Goal: Information Seeking & Learning: Check status

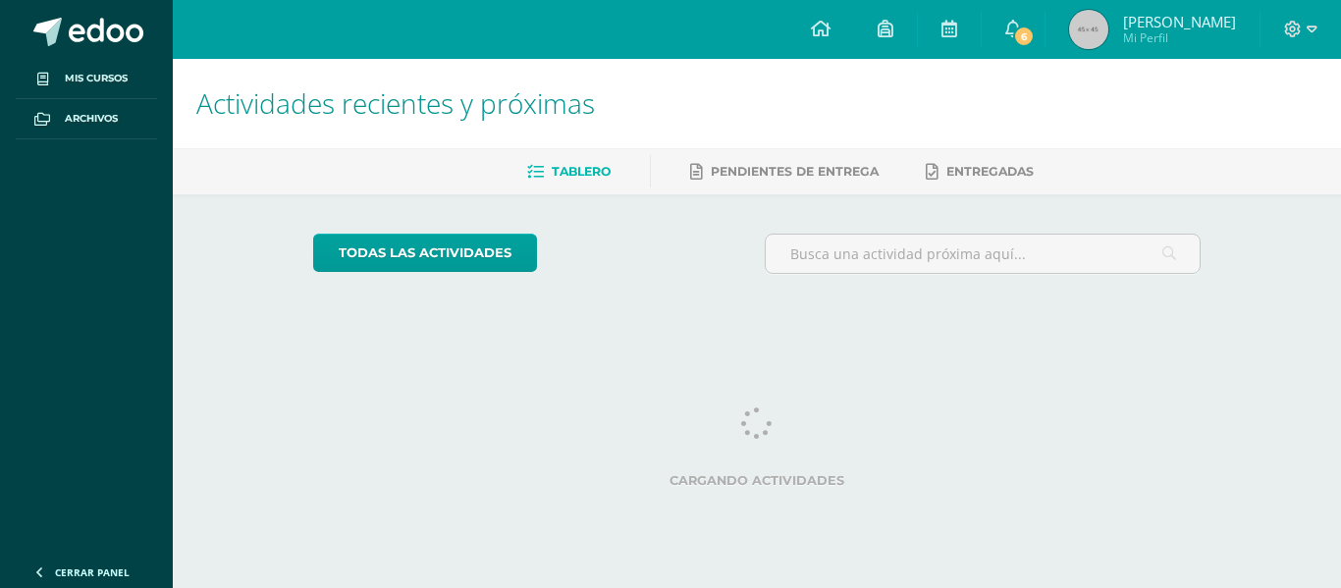
drag, startPoint x: 0, startPoint y: 0, endPoint x: 1069, endPoint y: 29, distance: 1069.4
click at [1069, 0] on div "Configuración Cerrar sesión María Belén Mi Perfil 6 6 Avisos 6 avisos sin leer …" at bounding box center [757, 0] width 1168 height 0
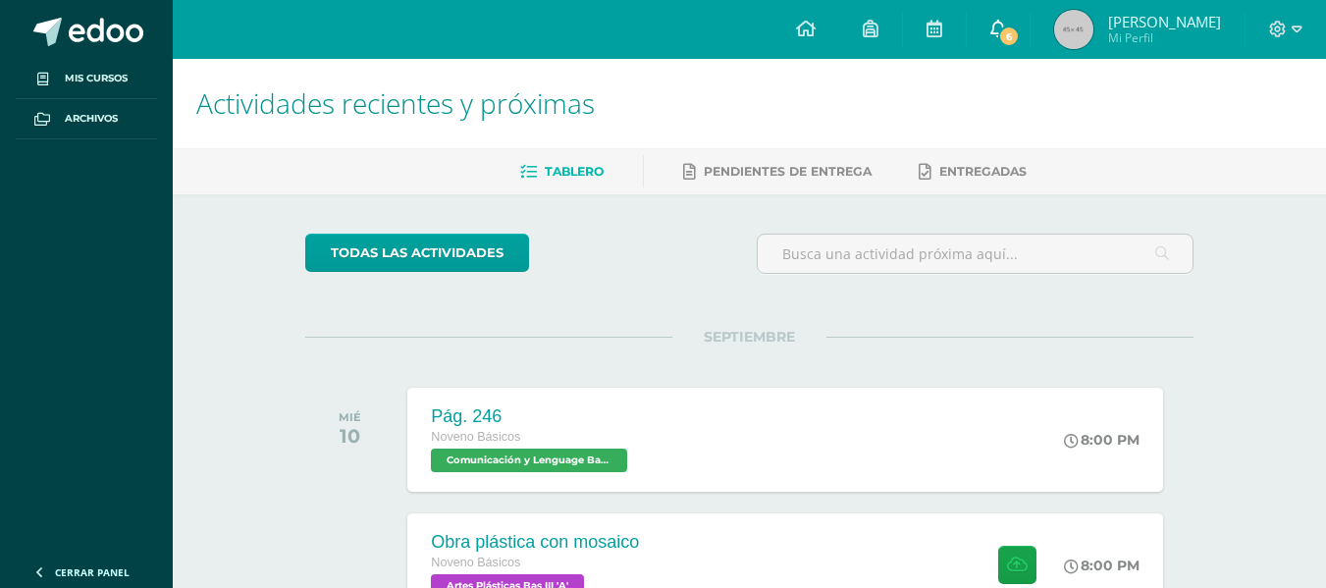
click at [1007, 22] on link "6" at bounding box center [998, 29] width 63 height 59
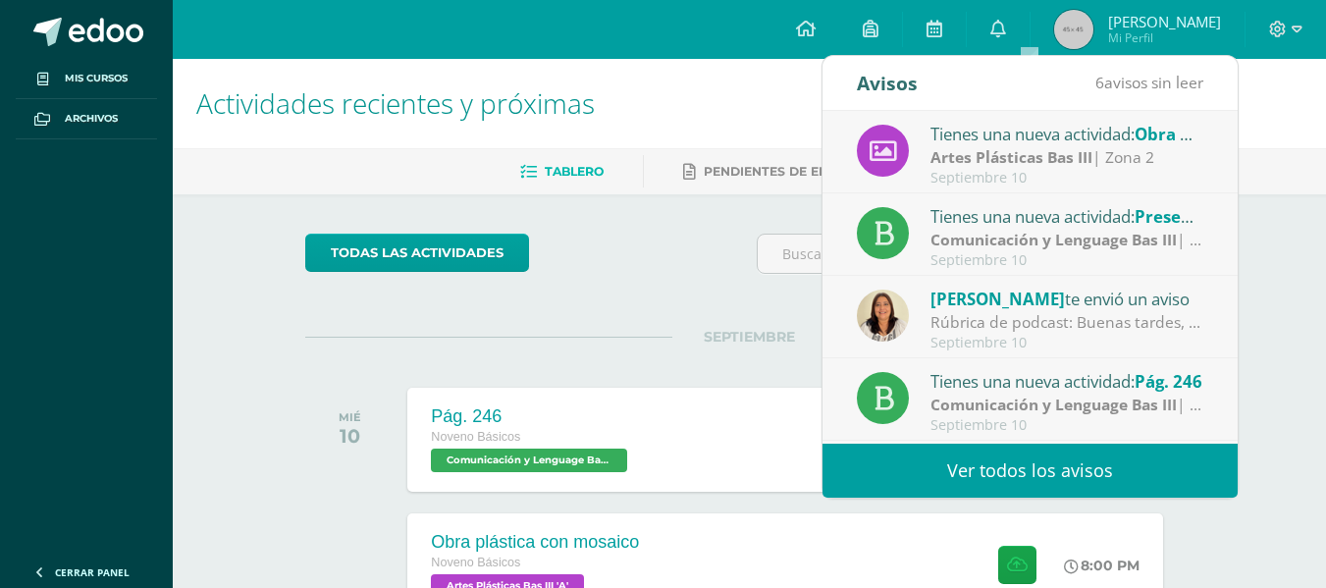
click at [1028, 470] on link "Ver todos los avisos" at bounding box center [1030, 471] width 415 height 54
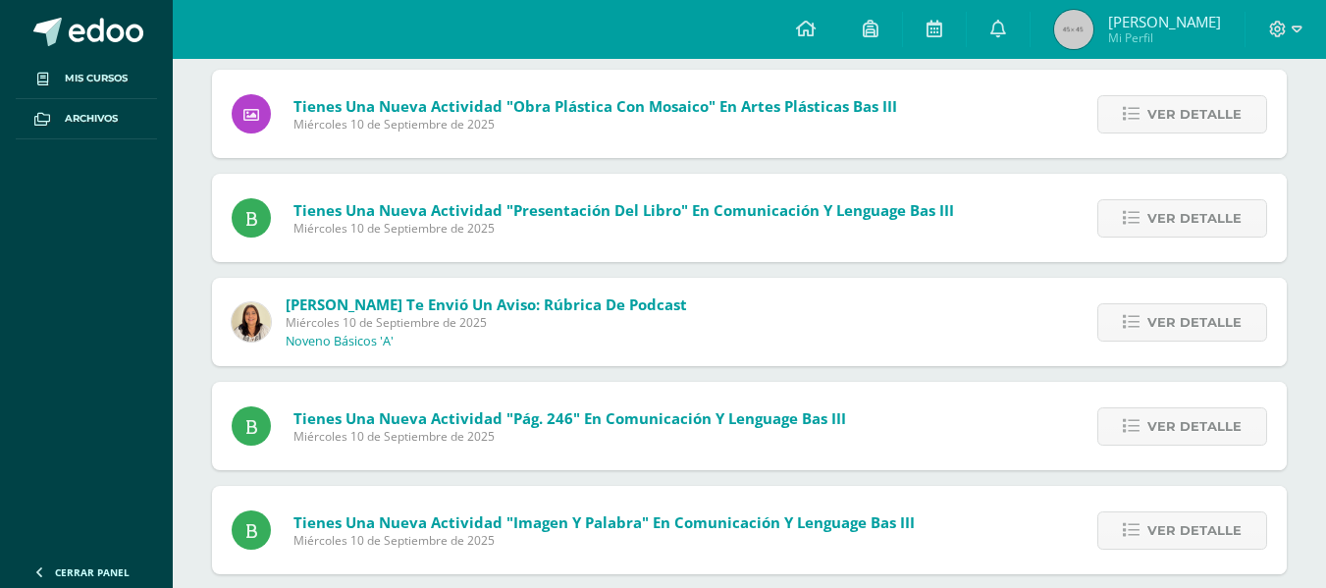
scroll to position [362, 0]
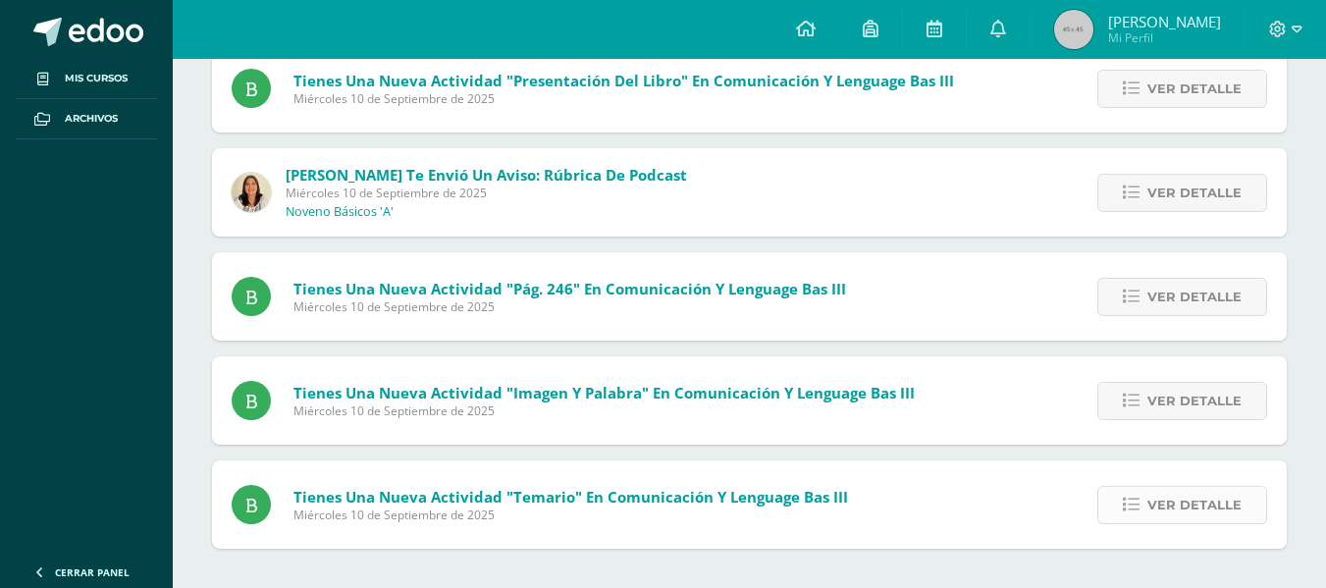
click at [1181, 488] on span "Ver detalle" at bounding box center [1195, 505] width 94 height 36
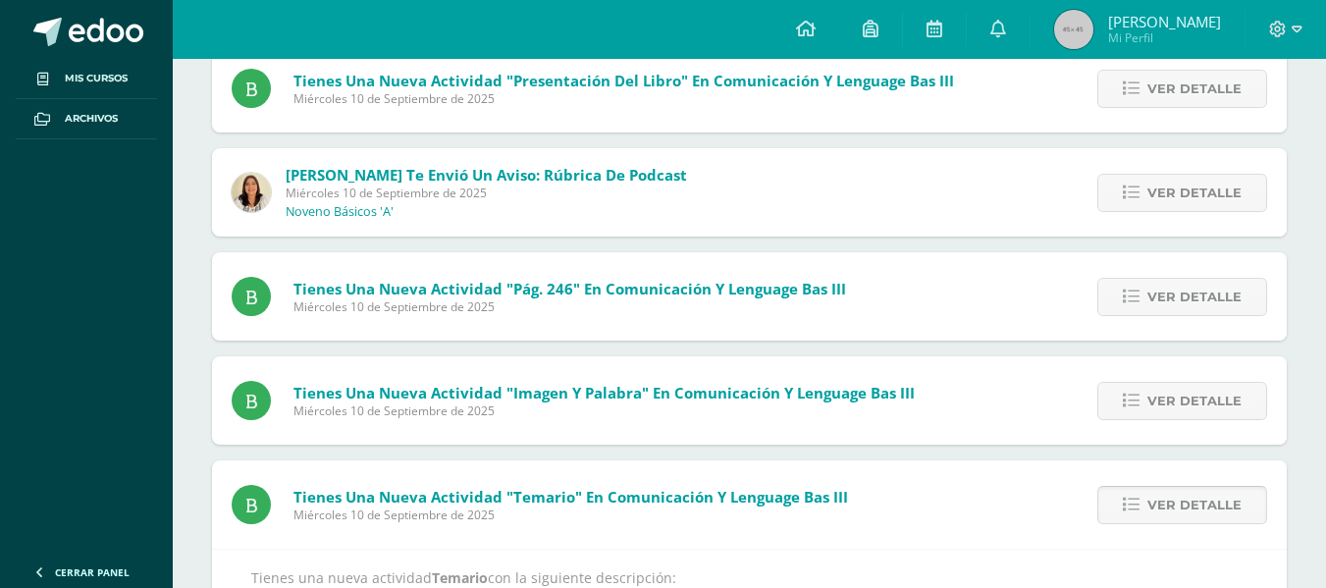
click at [1187, 499] on span "Ver detalle" at bounding box center [1195, 505] width 94 height 36
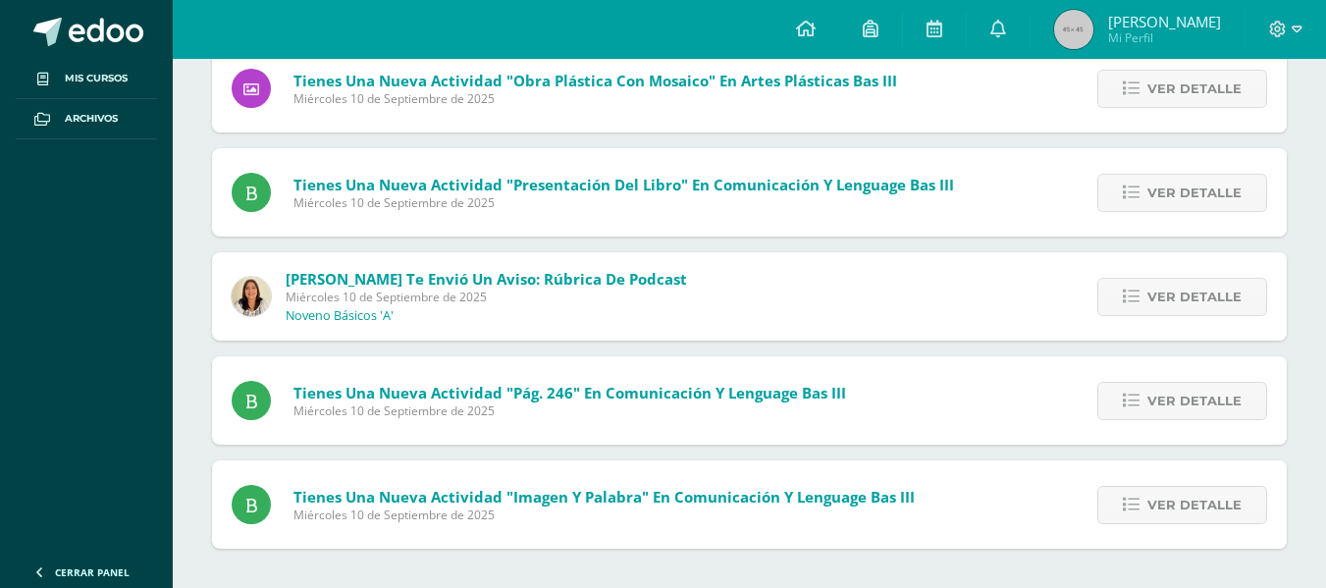
click at [1187, 499] on span "Ver detalle" at bounding box center [1195, 505] width 94 height 36
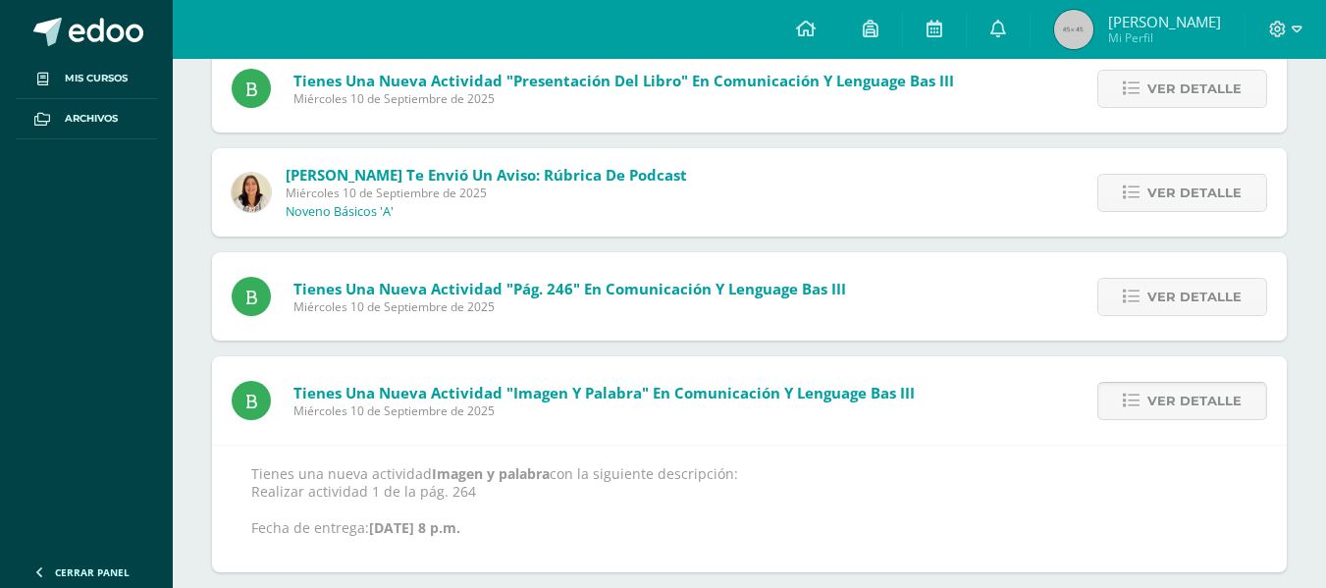
click at [1173, 395] on span "Ver detalle" at bounding box center [1195, 401] width 94 height 36
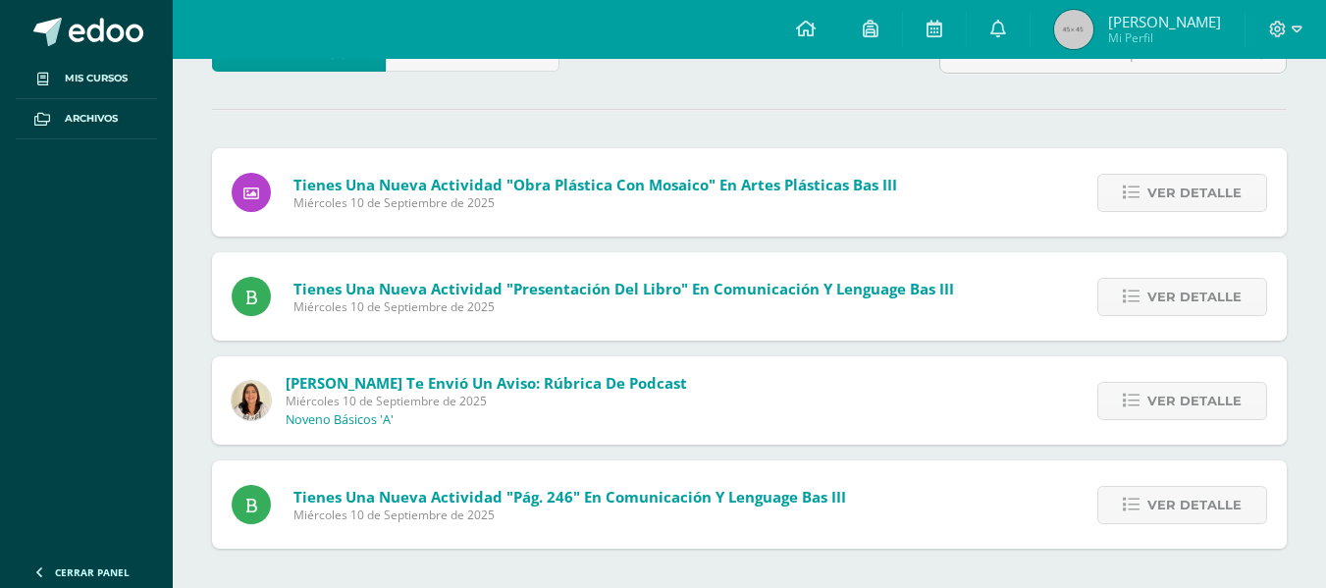
scroll to position [154, 0]
click at [1164, 484] on div "Ver detalle" at bounding box center [1177, 504] width 219 height 88
click at [1166, 494] on span "Ver detalle" at bounding box center [1195, 505] width 94 height 36
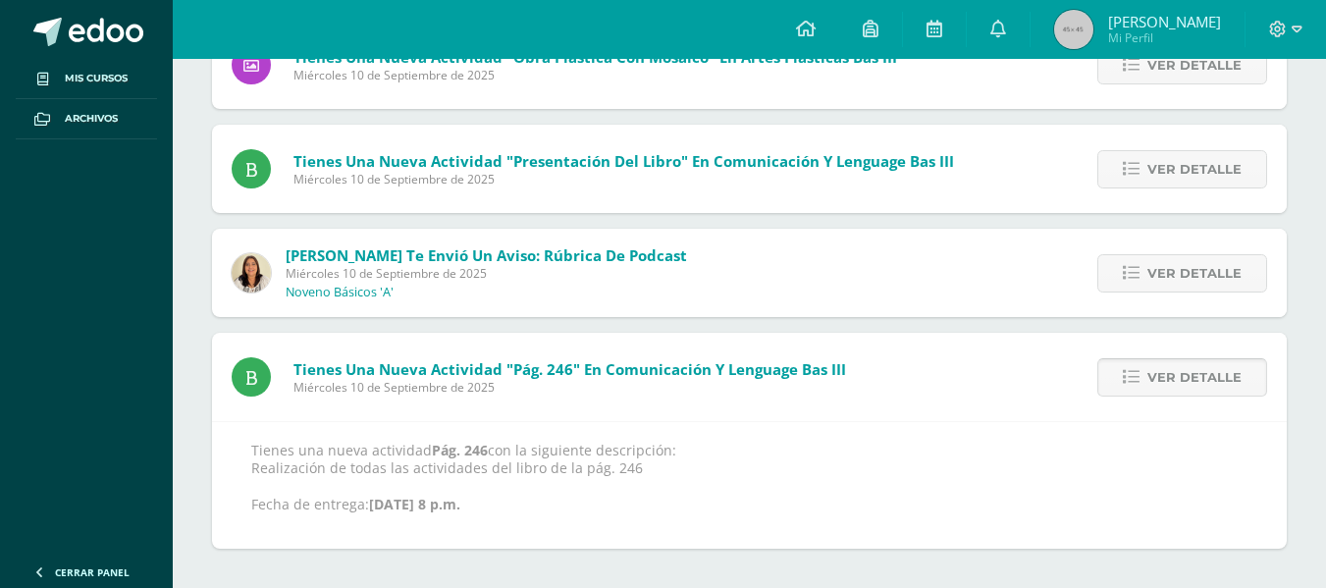
click at [1160, 371] on span "Ver detalle" at bounding box center [1195, 377] width 94 height 36
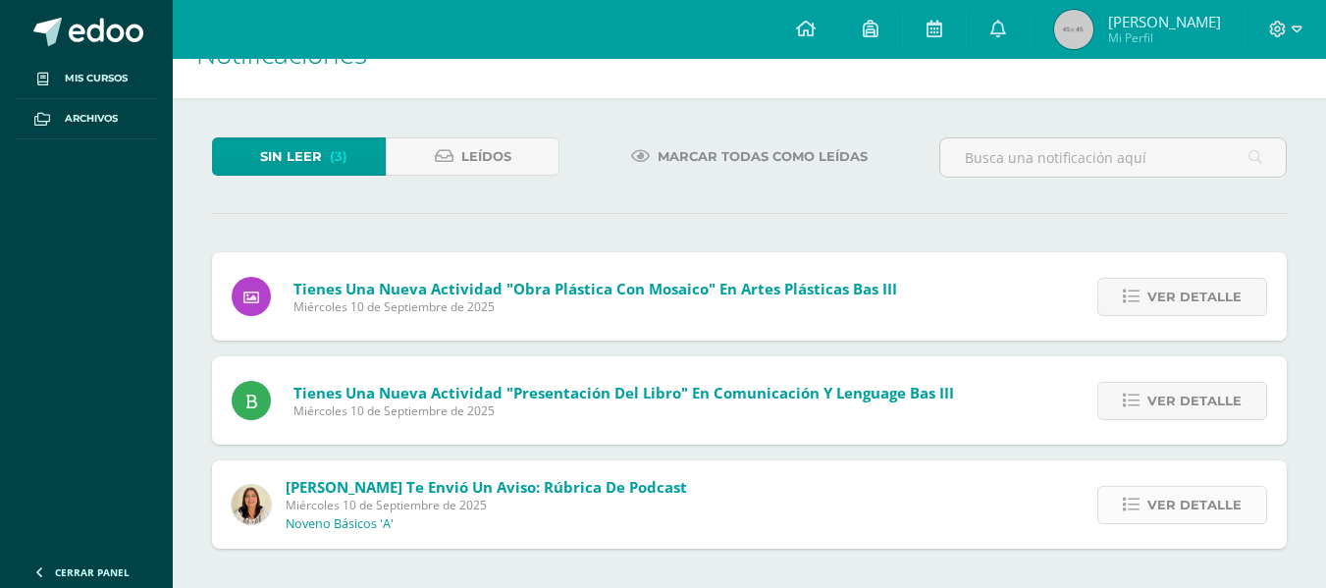
click at [1165, 498] on span "Ver detalle" at bounding box center [1195, 505] width 94 height 36
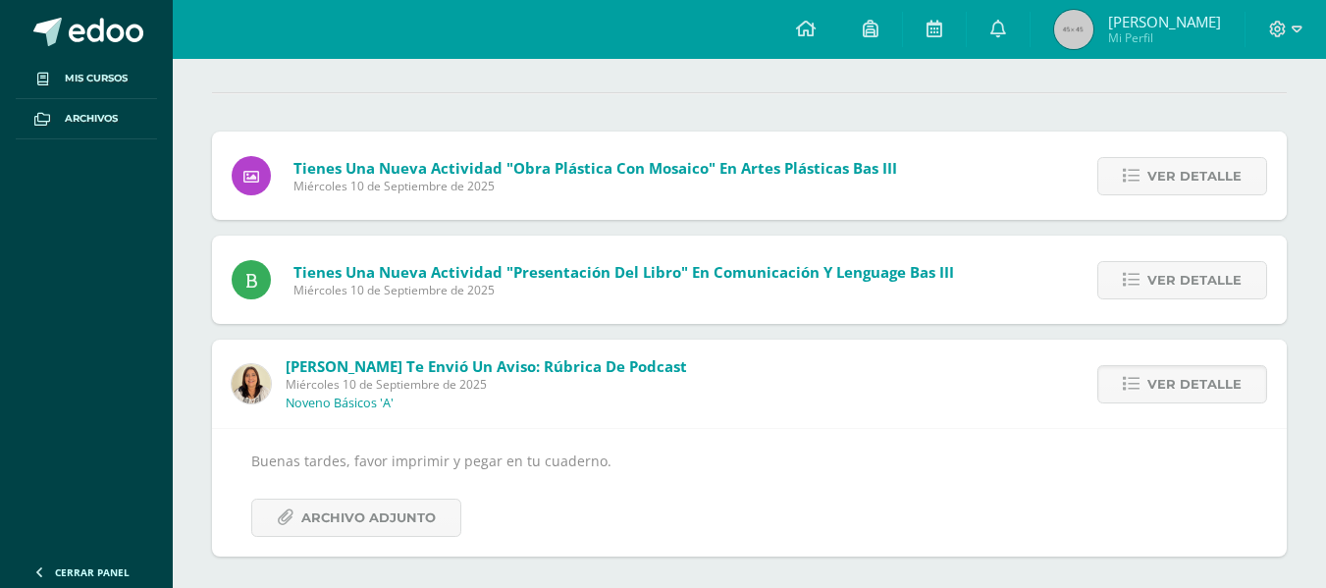
scroll to position [179, 0]
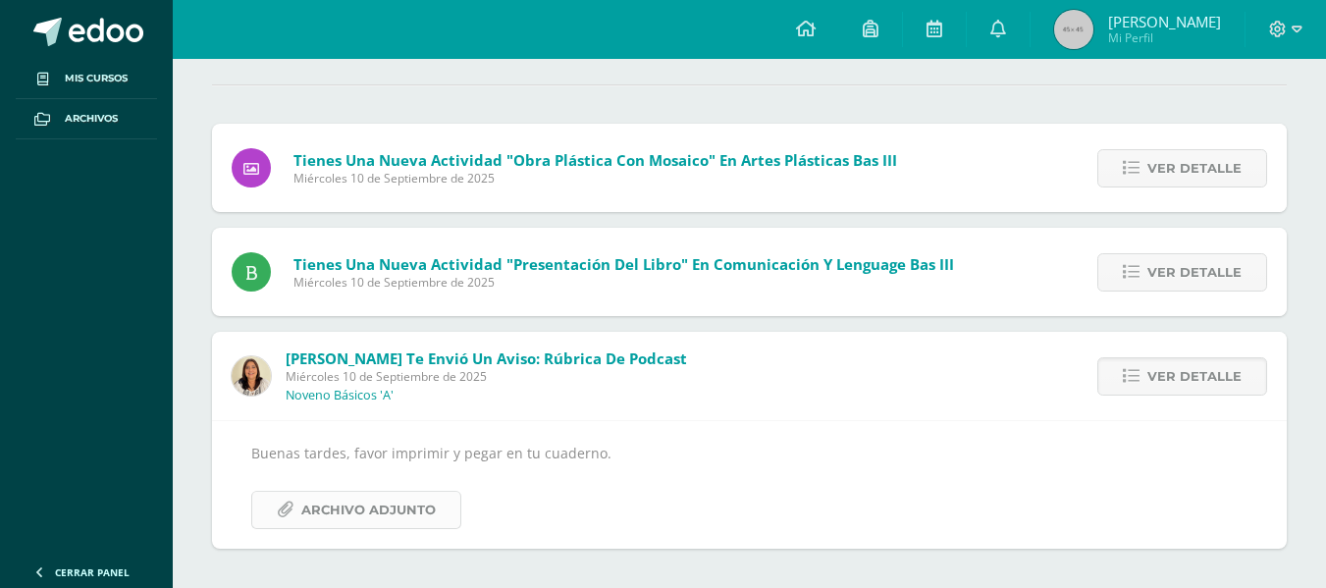
click at [335, 505] on span "Archivo Adjunto" at bounding box center [368, 510] width 134 height 36
click at [1166, 369] on span "Ver detalle" at bounding box center [1195, 376] width 94 height 36
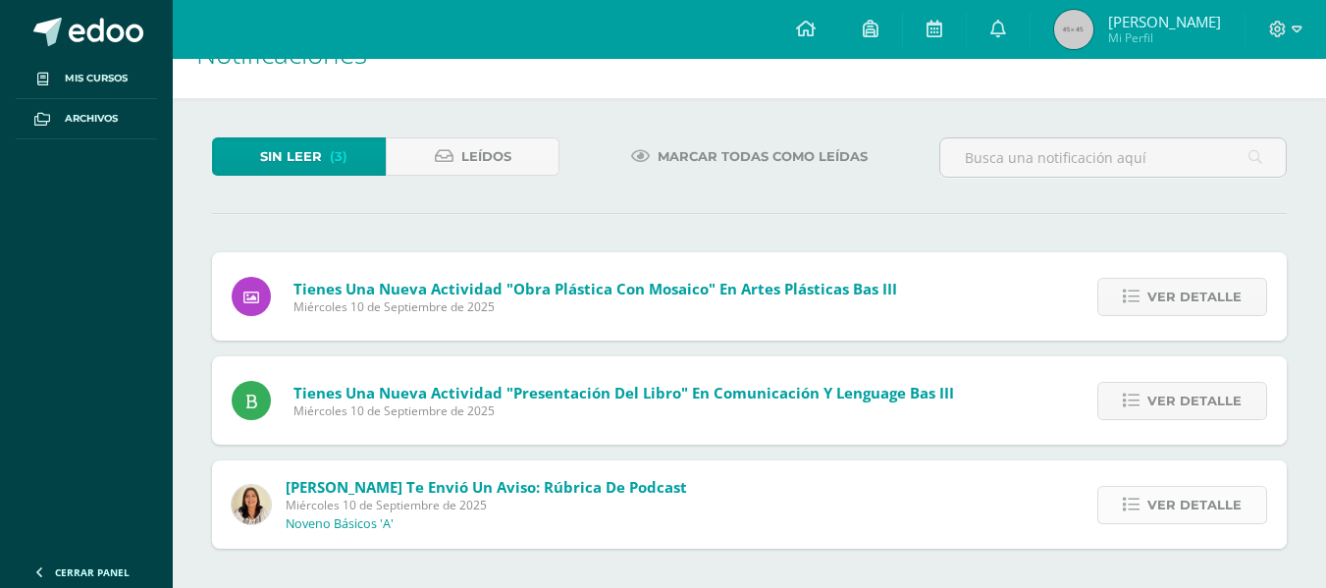
scroll to position [0, 0]
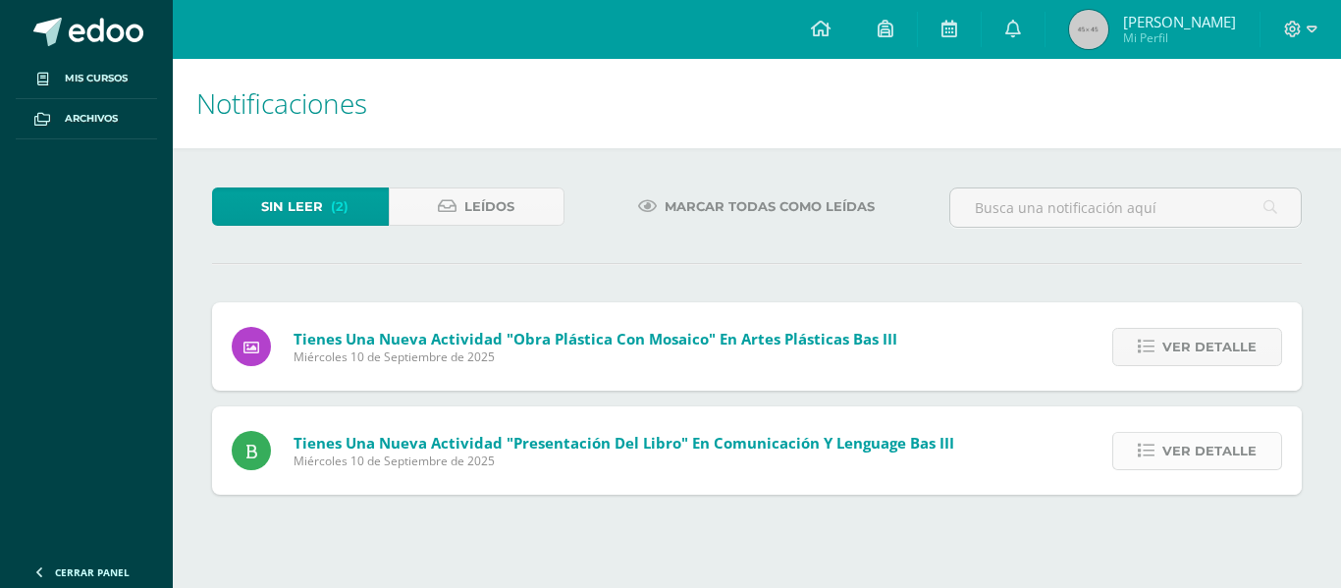
click at [1185, 437] on span "Ver detalle" at bounding box center [1209, 451] width 94 height 36
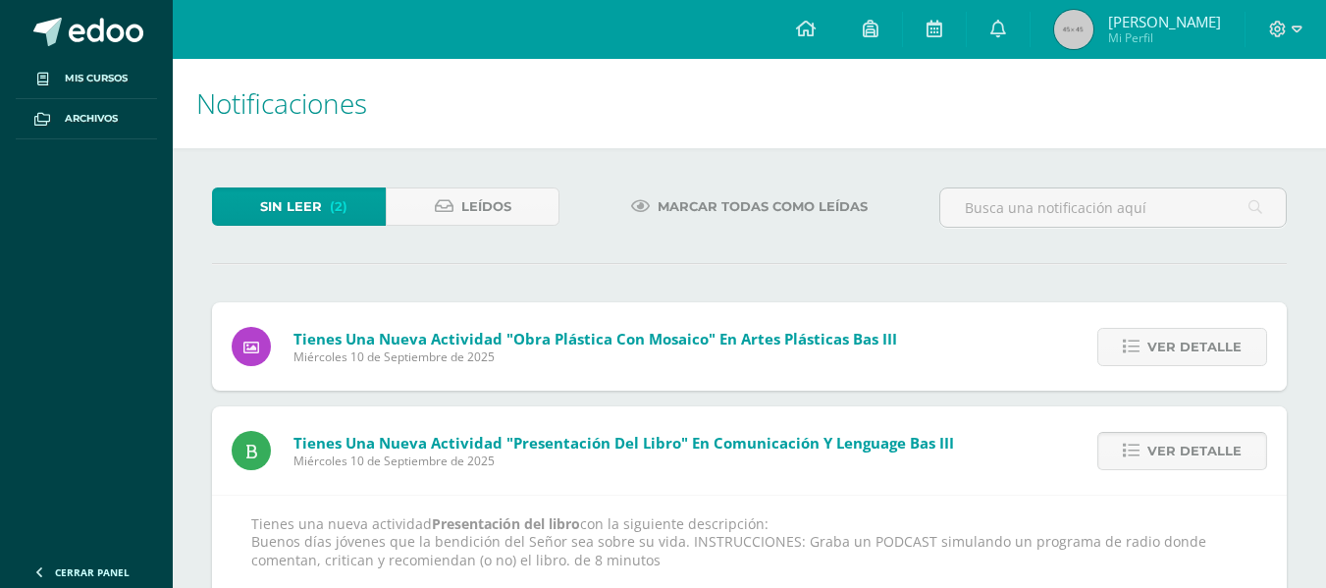
scroll to position [91, 0]
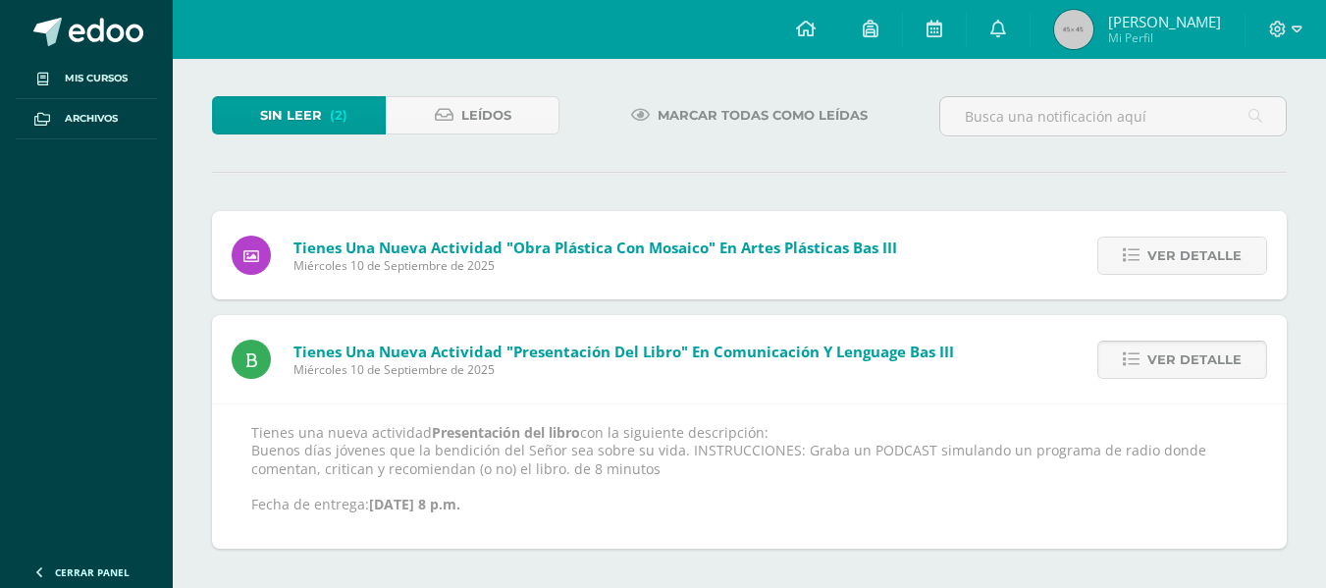
click at [1182, 356] on span "Ver detalle" at bounding box center [1195, 360] width 94 height 36
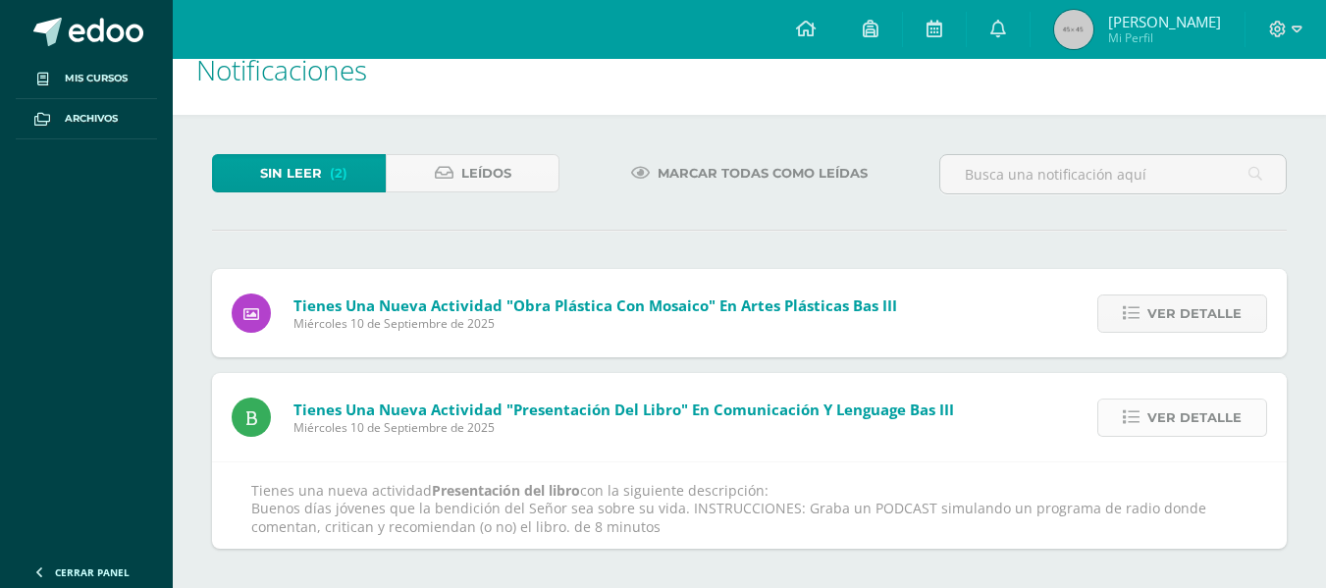
scroll to position [0, 0]
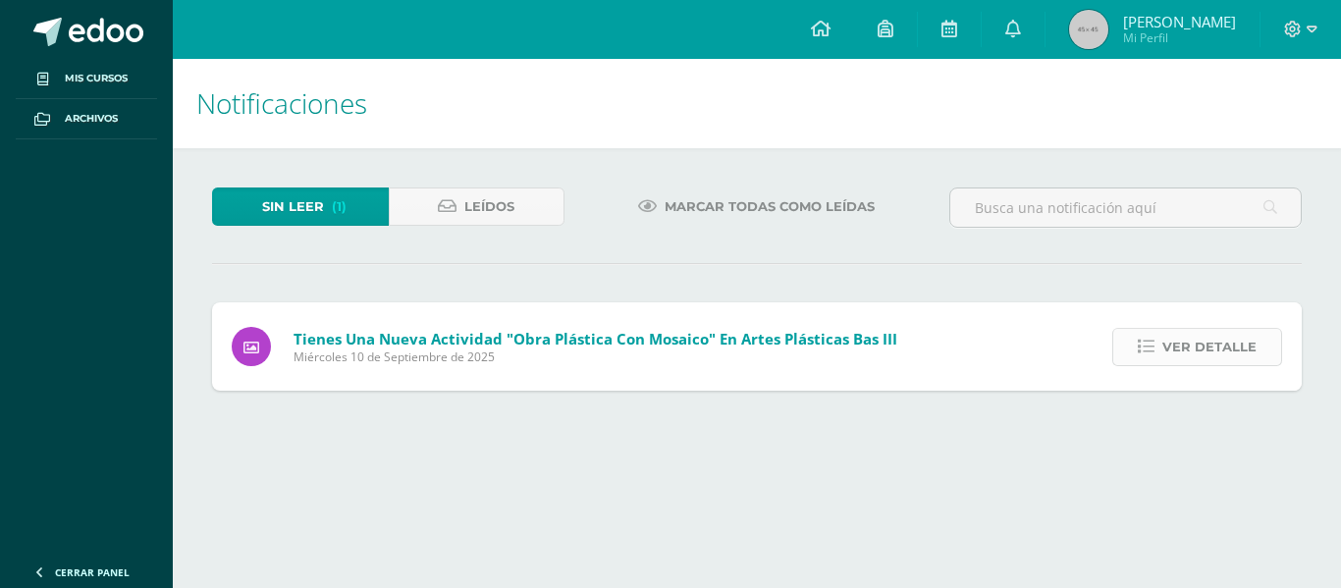
click at [1180, 354] on span "Ver detalle" at bounding box center [1209, 347] width 94 height 36
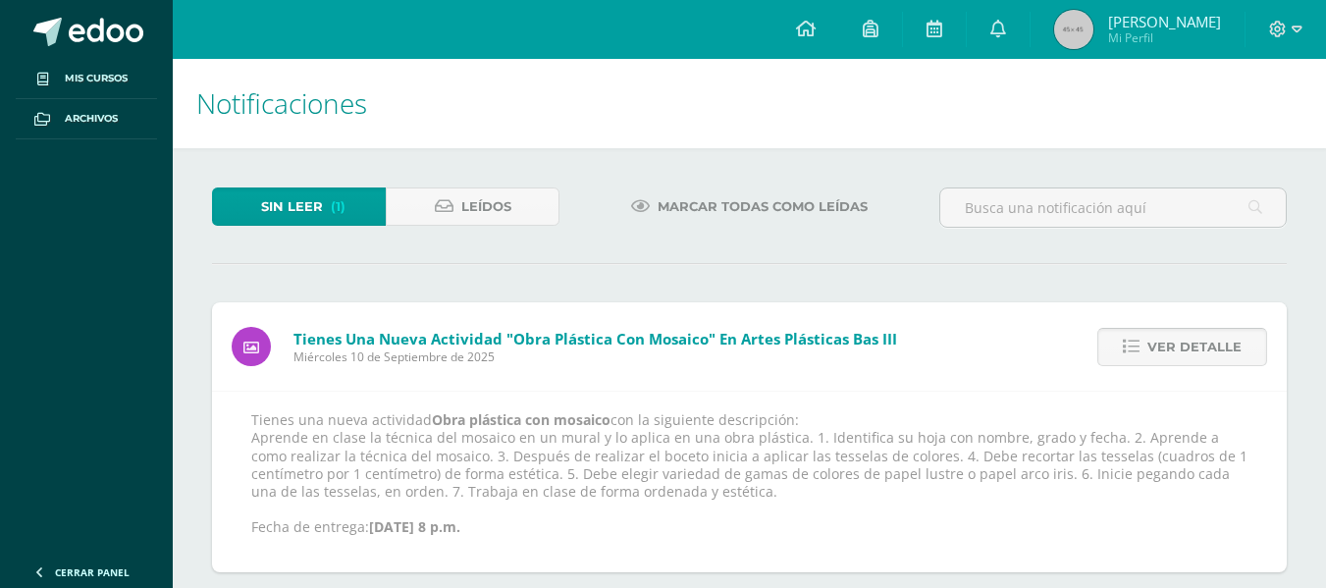
click at [1175, 341] on span "Ver detalle" at bounding box center [1195, 347] width 94 height 36
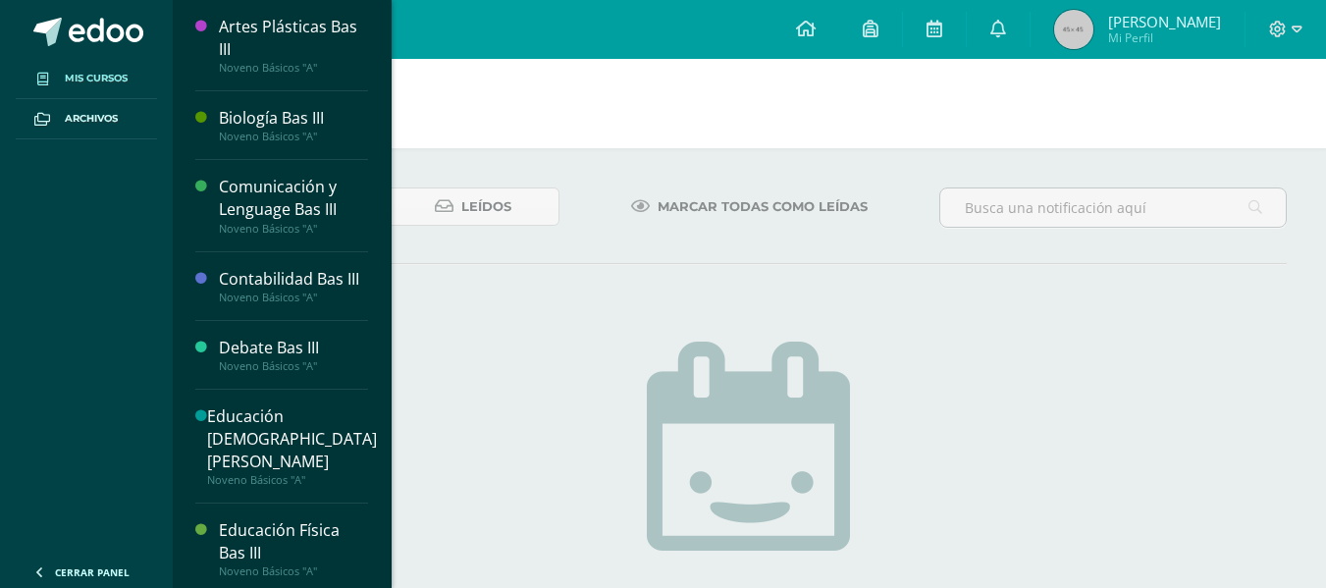
click at [80, 72] on span "Mis cursos" at bounding box center [96, 79] width 63 height 16
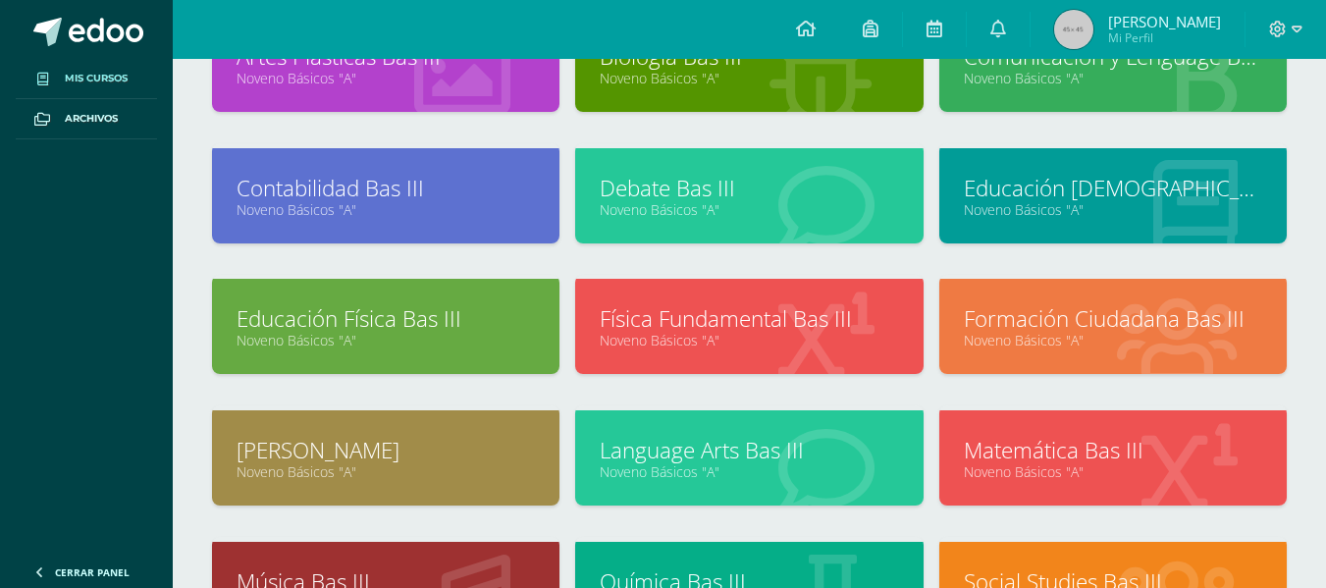
scroll to position [226, 0]
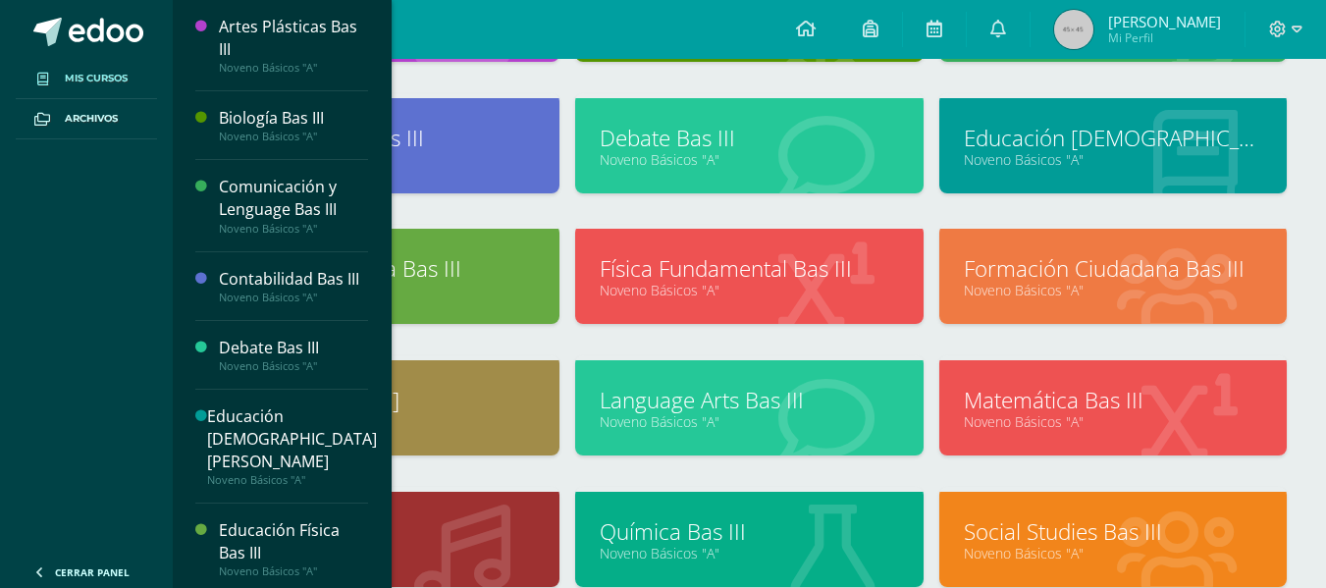
click at [124, 69] on link "Mis cursos" at bounding box center [86, 79] width 141 height 40
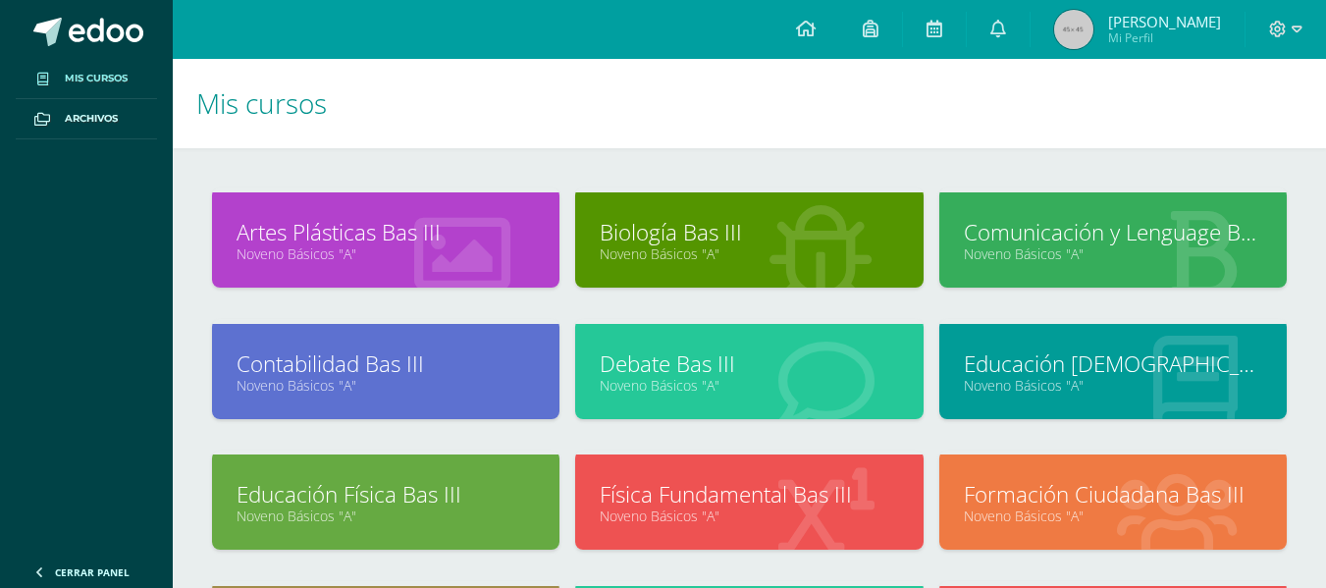
click at [776, 380] on link "Noveno Básicos "A"" at bounding box center [749, 385] width 298 height 19
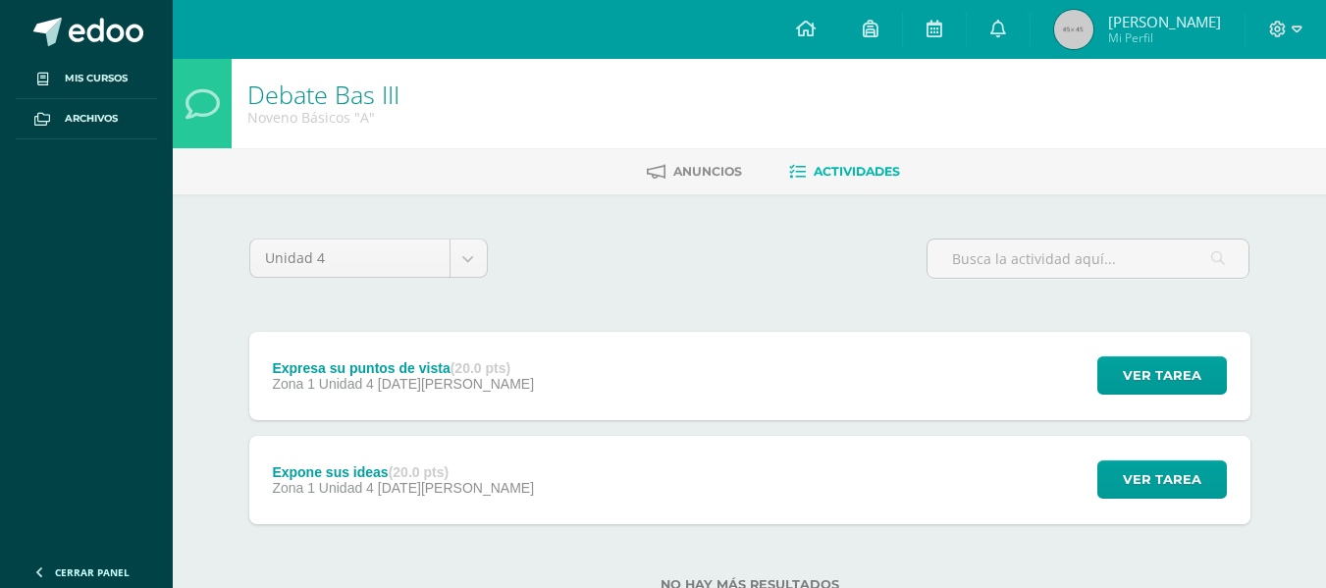
click at [189, 103] on icon at bounding box center [203, 103] width 34 height 34
click at [1030, 10] on link at bounding box center [998, 29] width 63 height 59
click at [1162, 33] on span "Mi Perfil" at bounding box center [1164, 37] width 113 height 17
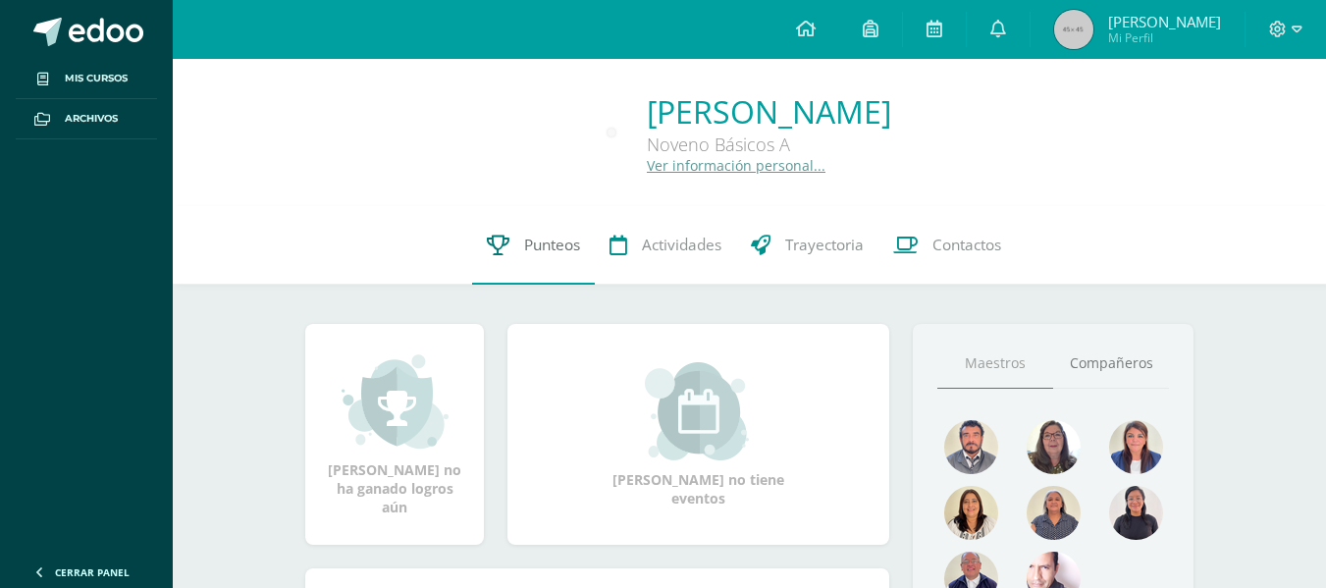
click at [556, 237] on span "Punteos" at bounding box center [552, 245] width 56 height 21
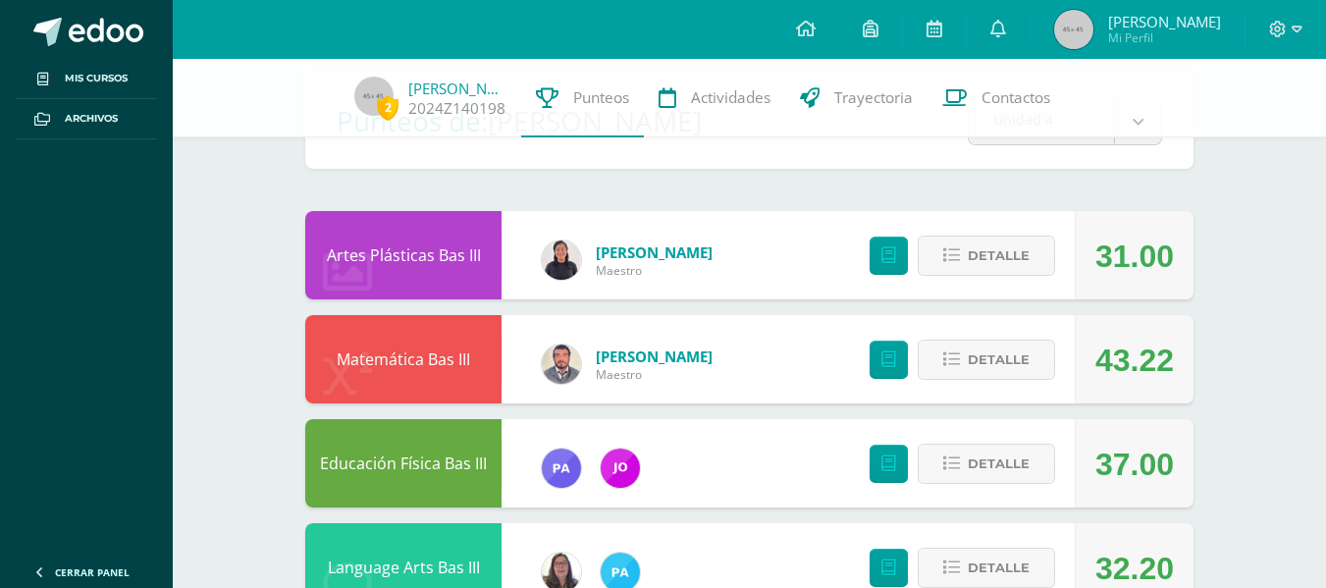
scroll to position [96, 0]
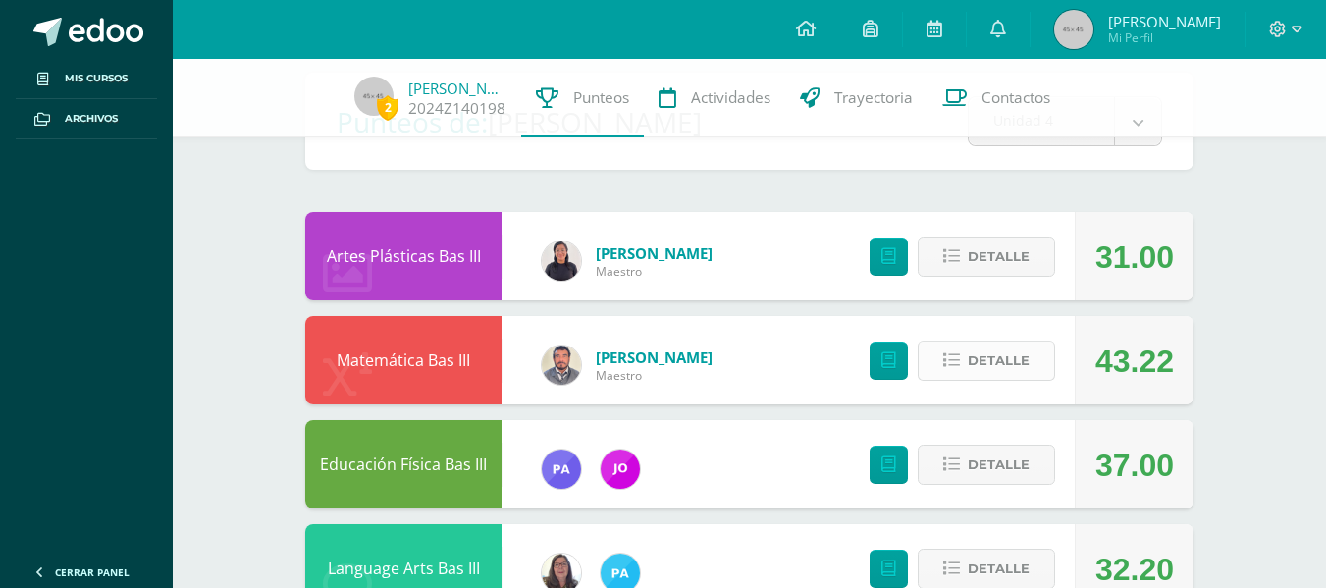
click at [978, 364] on span "Detalle" at bounding box center [999, 361] width 62 height 36
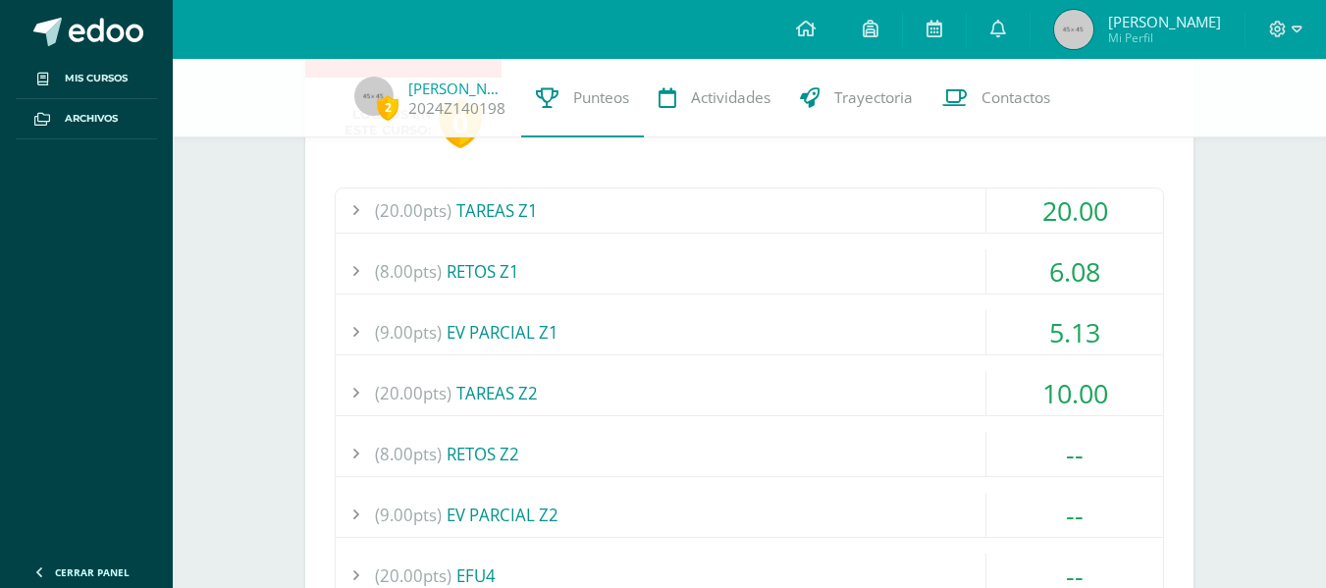
scroll to position [424, 0]
click at [931, 381] on div "(20.00pts) TAREAS Z2" at bounding box center [750, 392] width 828 height 44
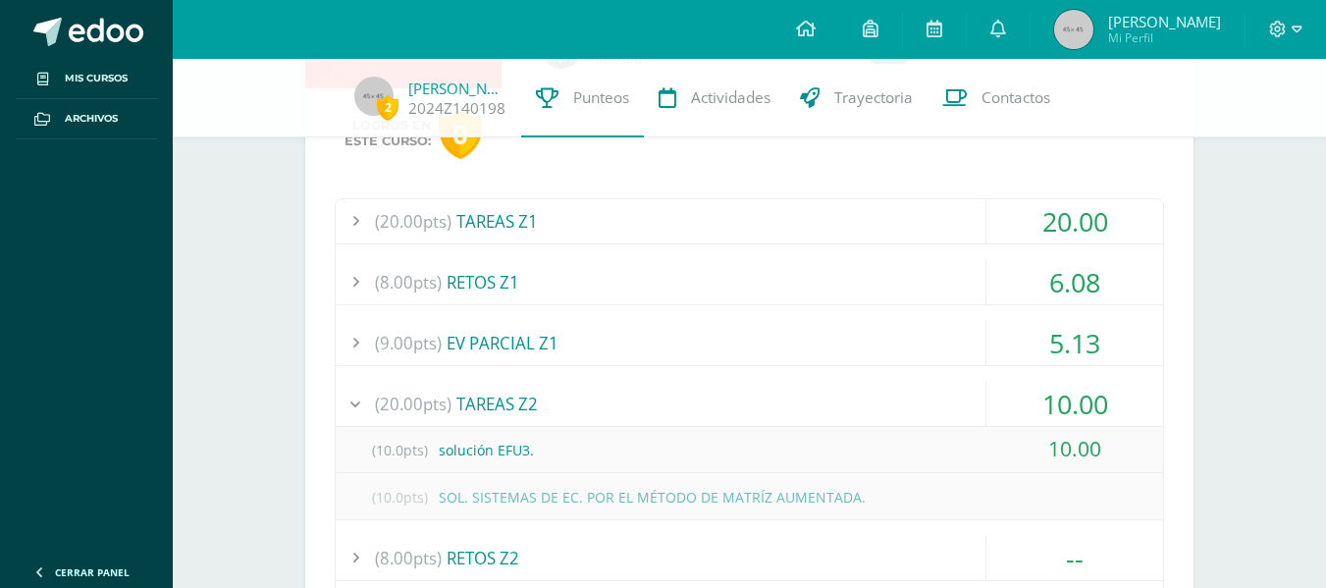
scroll to position [411, 0]
click at [798, 289] on div "(8.00pts) RETOS Z1" at bounding box center [750, 283] width 828 height 44
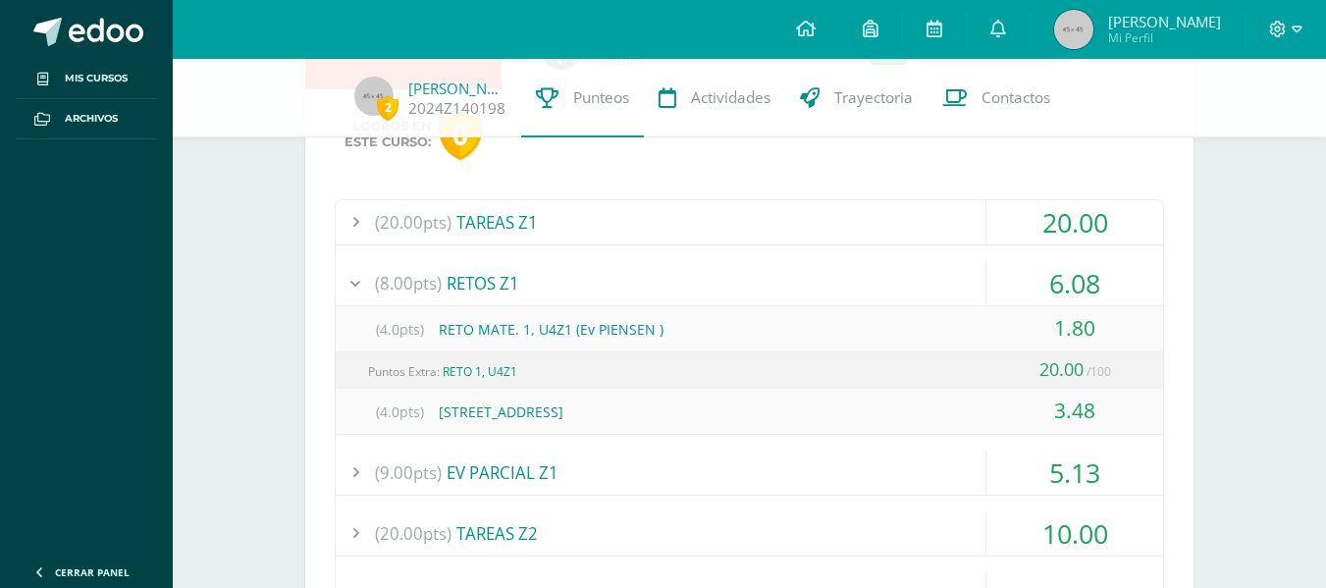
click at [798, 289] on div "(8.00pts) RETOS Z1" at bounding box center [750, 283] width 828 height 44
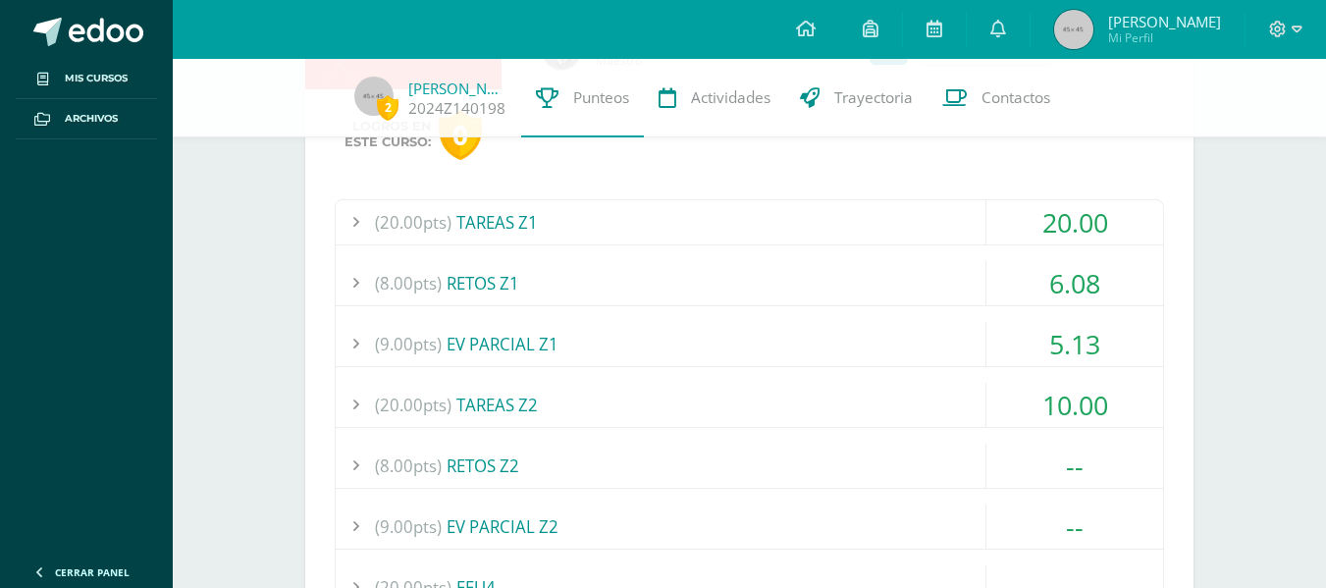
click at [819, 334] on div "(9.00pts) EV PARCIAL Z1" at bounding box center [750, 344] width 828 height 44
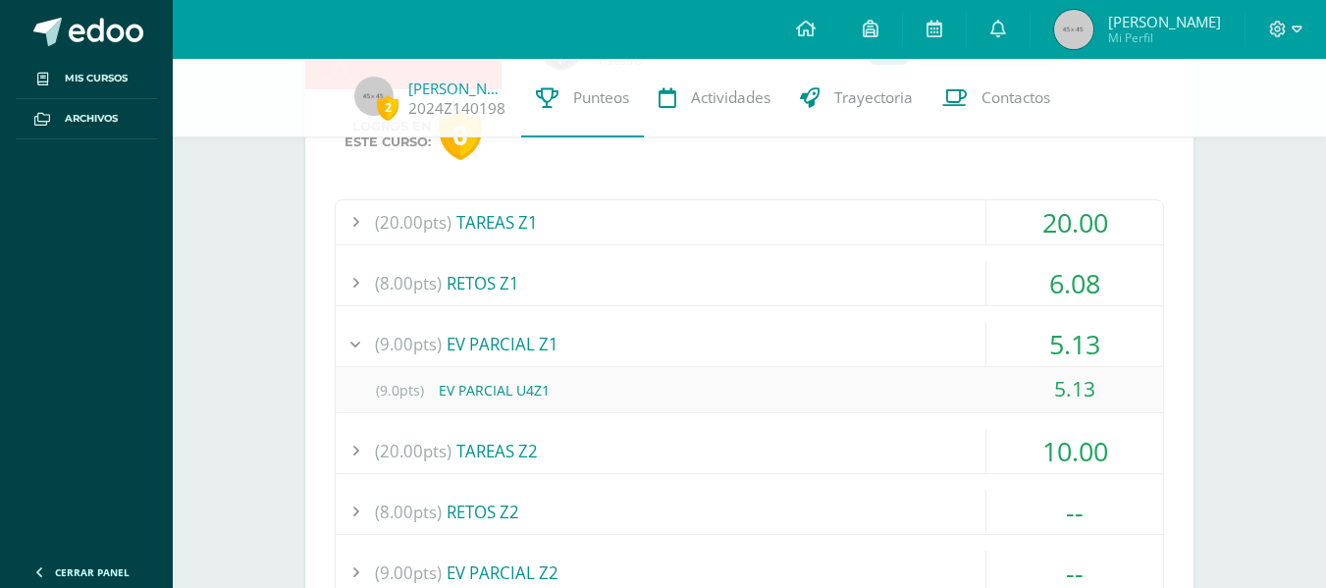
click at [819, 334] on div "(9.00pts) EV PARCIAL Z1" at bounding box center [750, 344] width 828 height 44
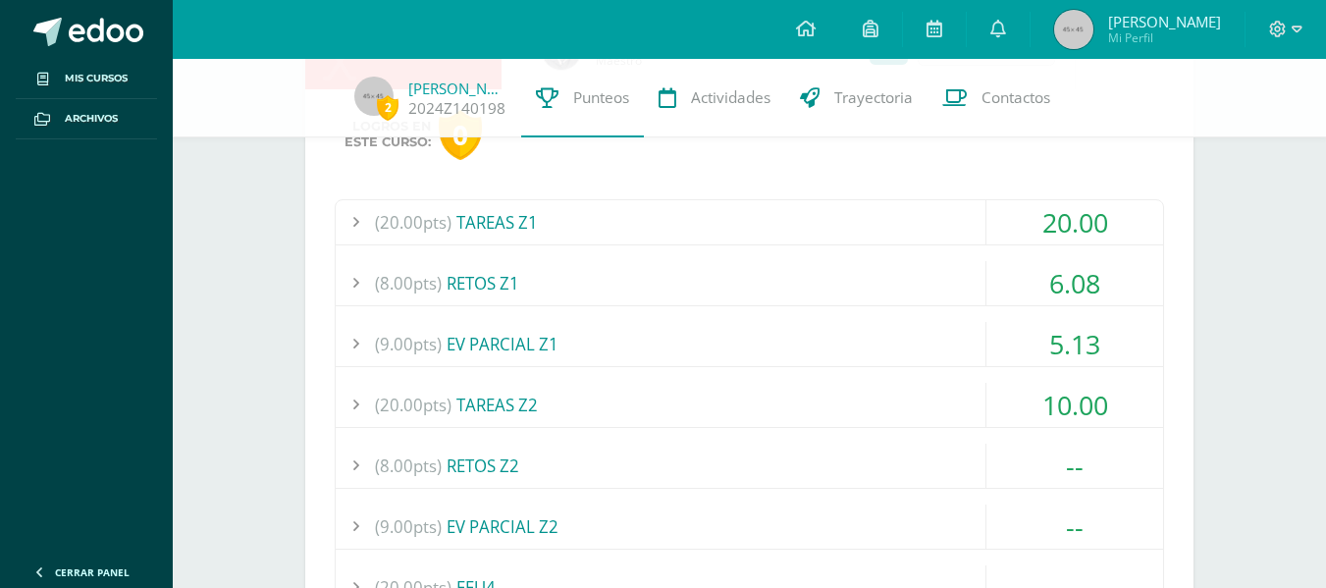
click at [819, 334] on div "(9.00pts) EV PARCIAL Z1" at bounding box center [750, 344] width 828 height 44
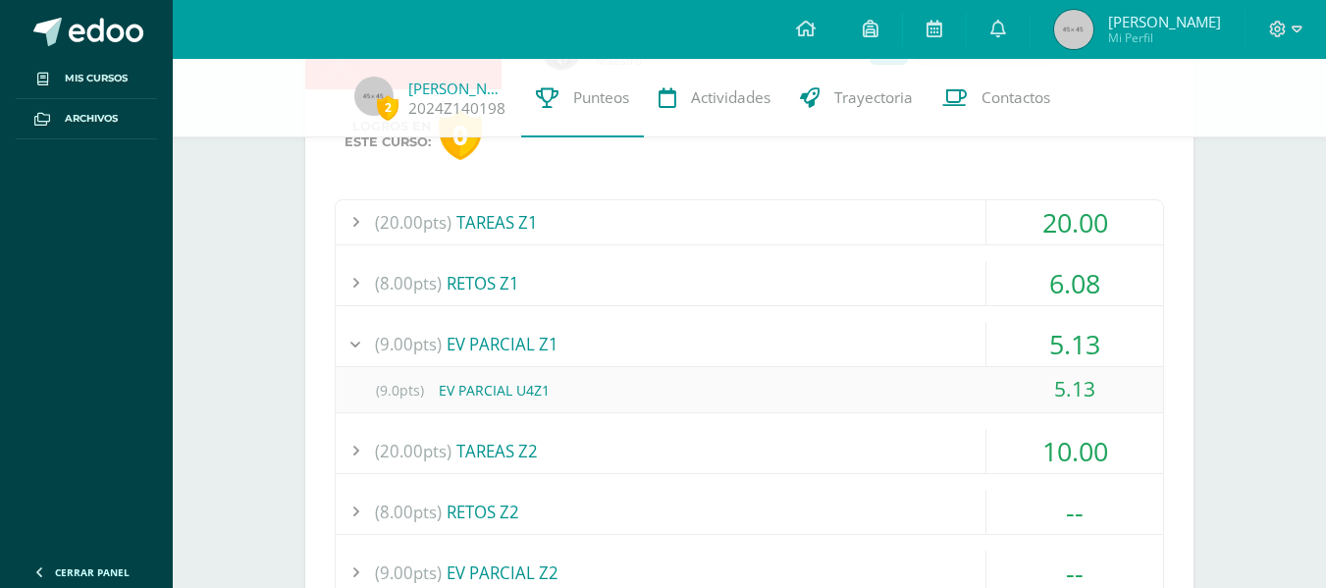
click at [819, 334] on div "(9.00pts) EV PARCIAL Z1" at bounding box center [750, 344] width 828 height 44
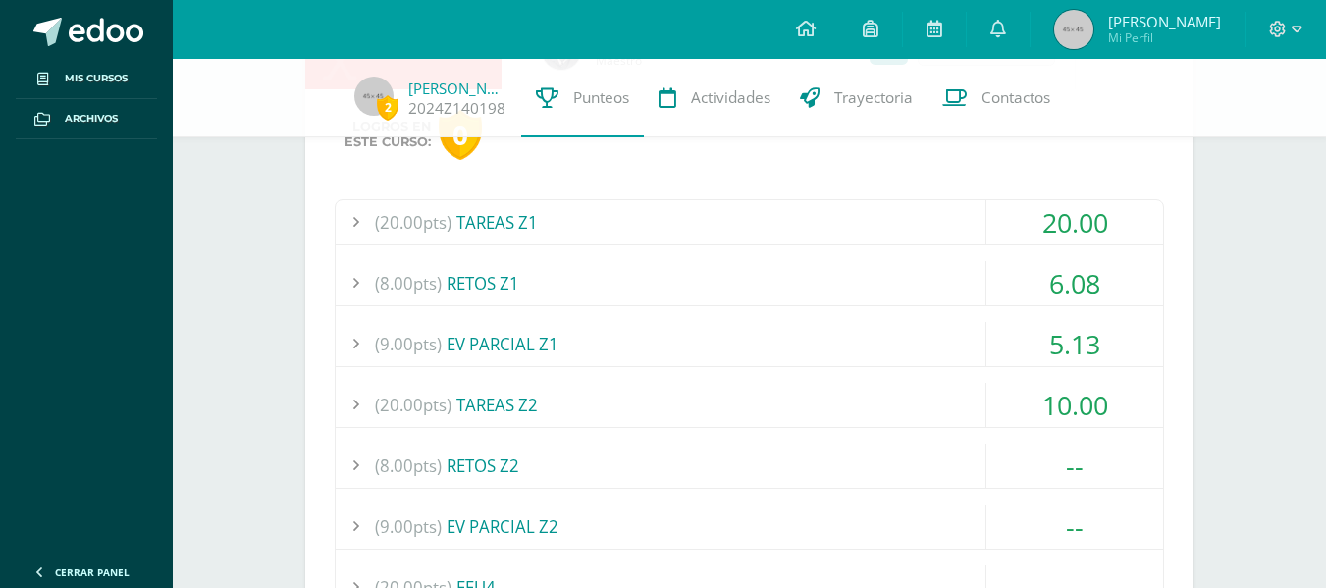
click at [866, 396] on div "(20.00pts) TAREAS Z2" at bounding box center [750, 405] width 828 height 44
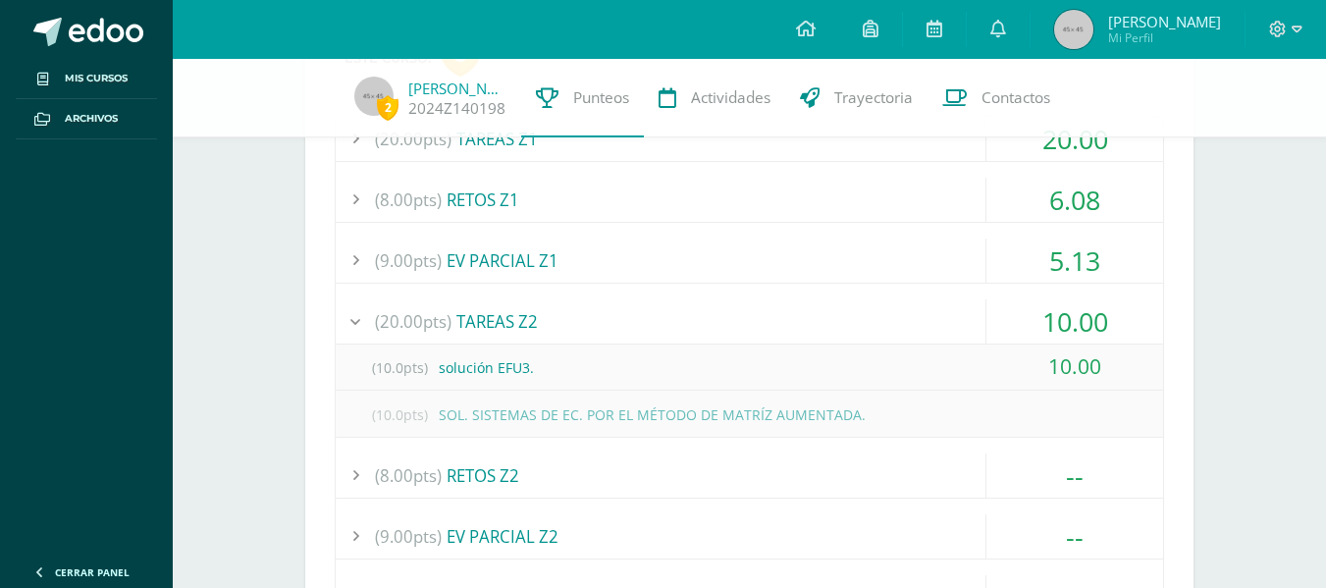
scroll to position [496, 0]
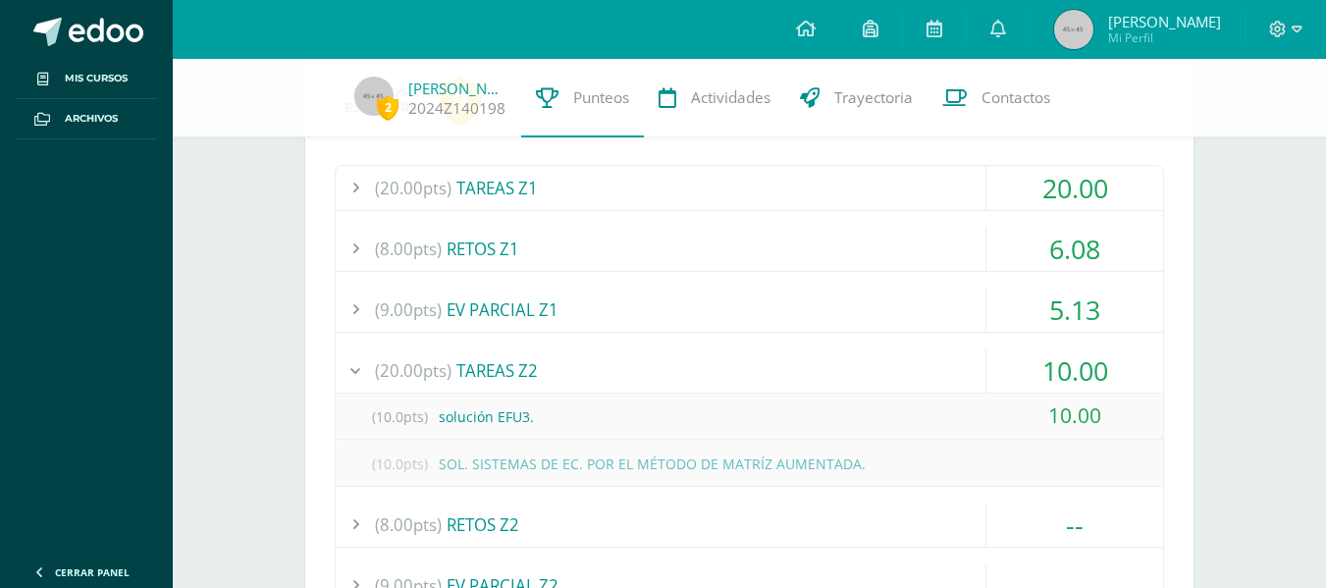
scroll to position [0, 0]
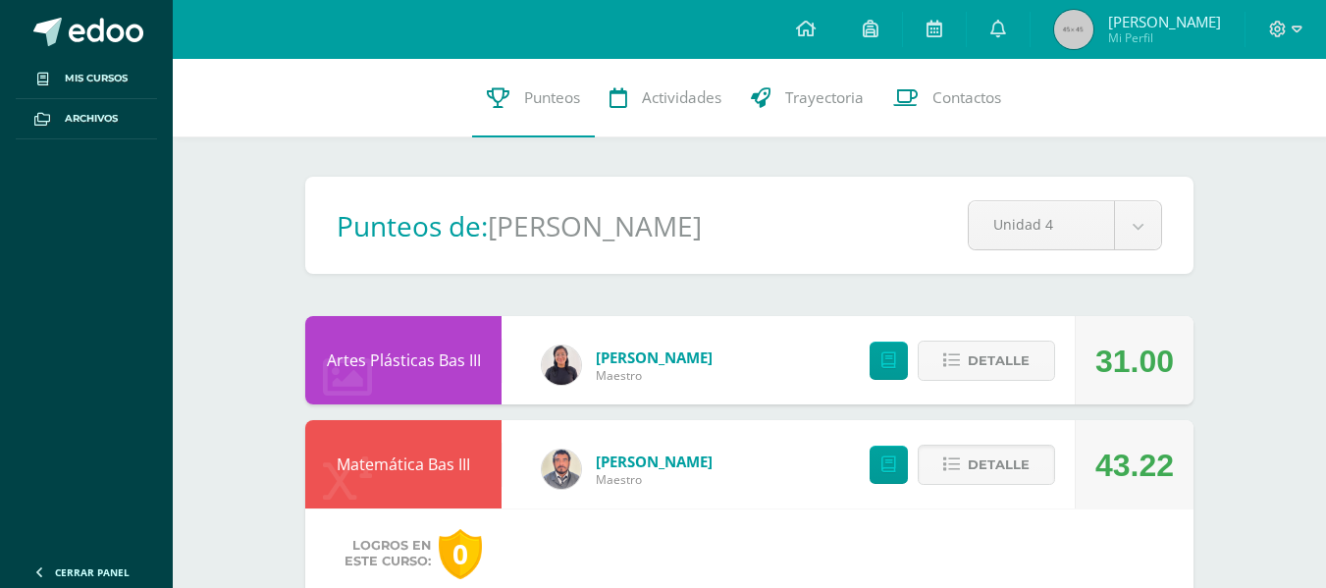
click at [106, 36] on span at bounding box center [106, 32] width 75 height 29
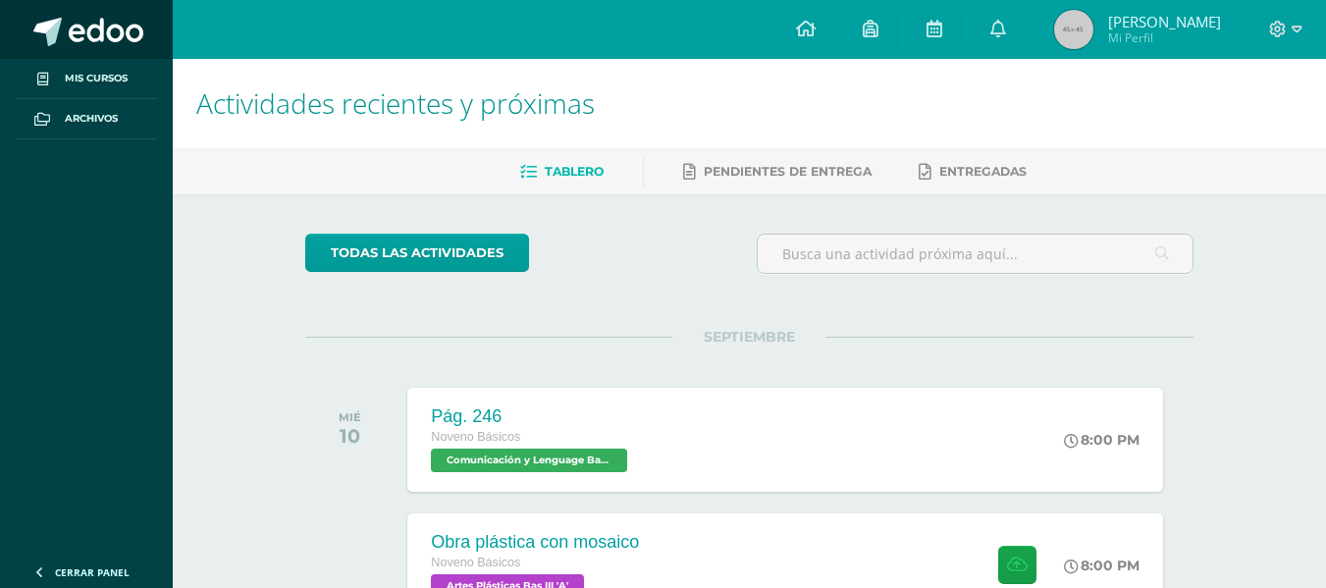
click at [96, 34] on span at bounding box center [106, 32] width 75 height 29
click at [216, 162] on ul "Tablero Pendientes de entrega Entregadas" at bounding box center [772, 171] width 1153 height 32
